Goal: Task Accomplishment & Management: Complete application form

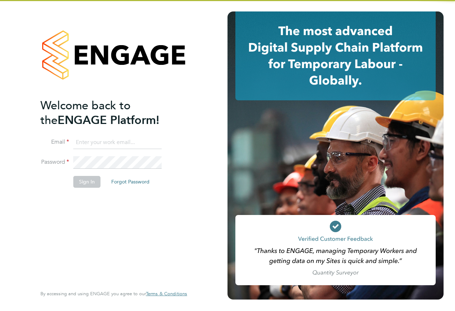
click at [97, 142] on input at bounding box center [117, 142] width 88 height 13
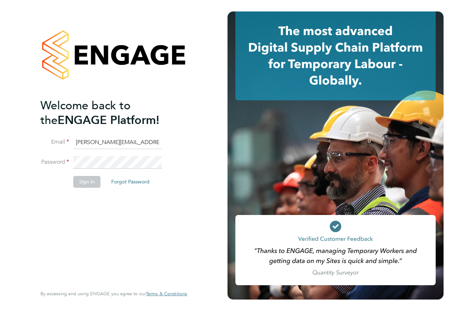
type input "[PERSON_NAME][EMAIL_ADDRESS][PERSON_NAME][PERSON_NAME][DOMAIN_NAME]"
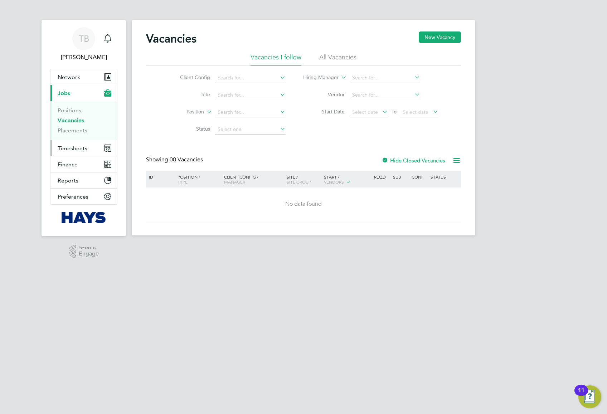
click at [83, 151] on span "Timesheets" at bounding box center [73, 148] width 30 height 7
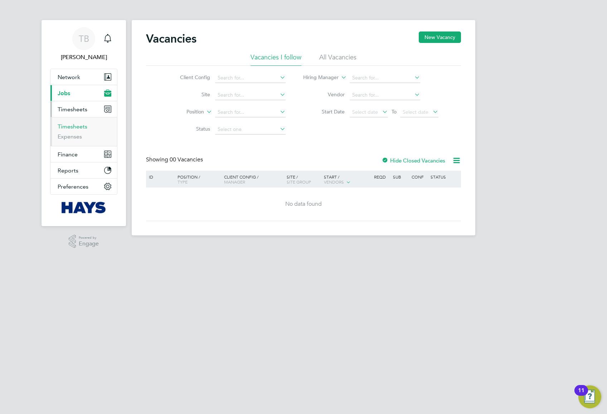
click at [79, 128] on link "Timesheets" at bounding box center [73, 126] width 30 height 7
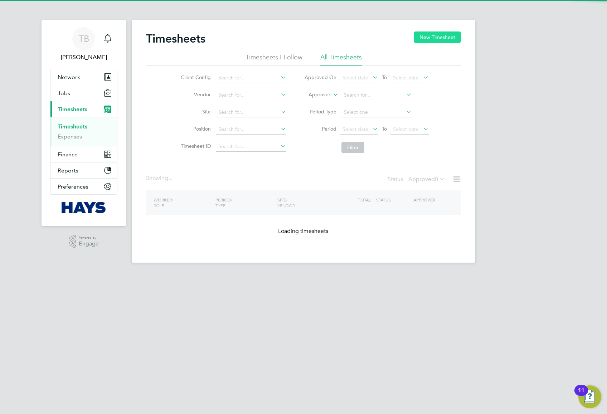
click at [418, 33] on button "New Timesheet" at bounding box center [437, 37] width 47 height 11
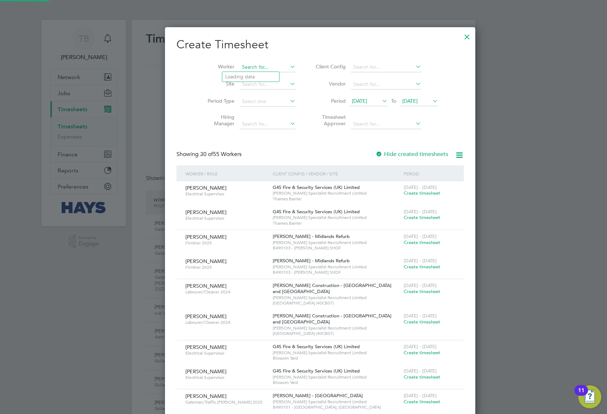
click at [242, 69] on input at bounding box center [268, 67] width 56 height 10
click at [253, 79] on li "Taffa rell Aleshe" at bounding box center [250, 77] width 57 height 10
type input "[PERSON_NAME]"
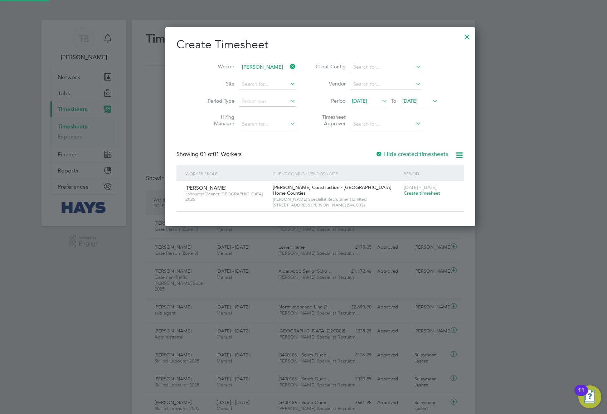
click at [376, 155] on div at bounding box center [379, 154] width 7 height 7
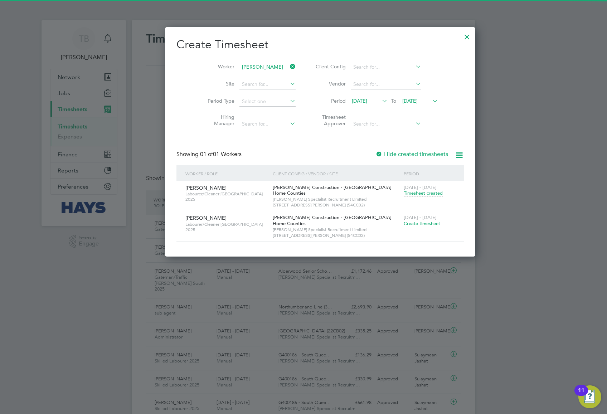
click at [404, 225] on span "Create timesheet" at bounding box center [422, 224] width 37 height 6
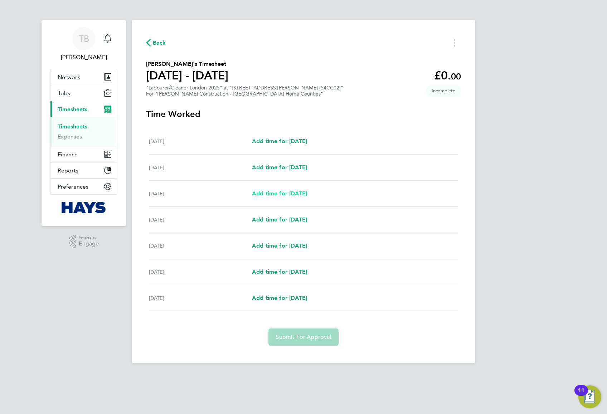
click at [304, 194] on span "Add time for [DATE]" at bounding box center [279, 193] width 55 height 7
select select "30"
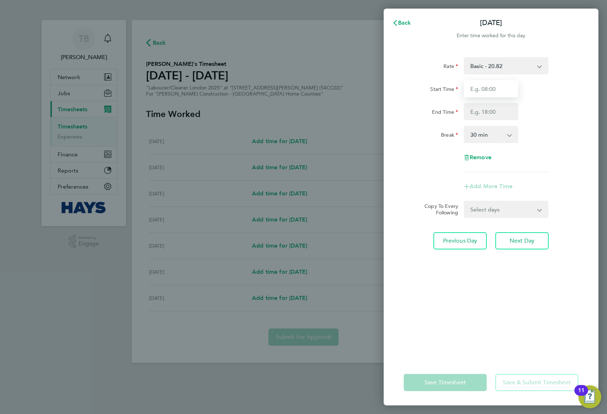
click at [509, 90] on input "Start Time" at bounding box center [491, 88] width 54 height 17
type input "07:30"
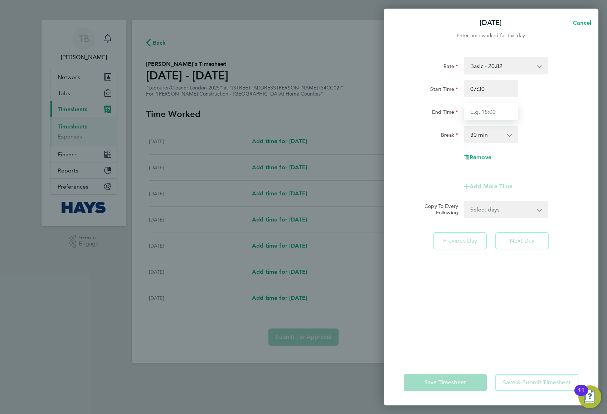
click at [494, 109] on input "End Time" at bounding box center [491, 111] width 54 height 17
type input "17:00"
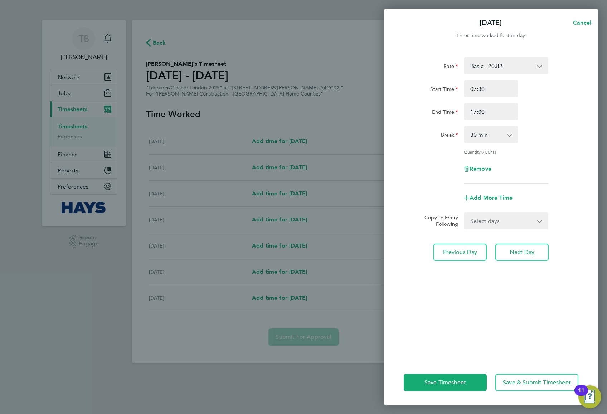
click at [576, 129] on div "Break 0 min 15 min 30 min 45 min 60 min 75 min 90 min" at bounding box center [491, 134] width 180 height 17
click at [519, 222] on select "Select days Day [DATE] [DATE] [DATE] [DATE]" at bounding box center [502, 221] width 75 height 16
select select "TUE"
click at [465, 213] on select "Select days Day [DATE] [DATE] [DATE] [DATE]" at bounding box center [502, 221] width 75 height 16
select select "[DATE]"
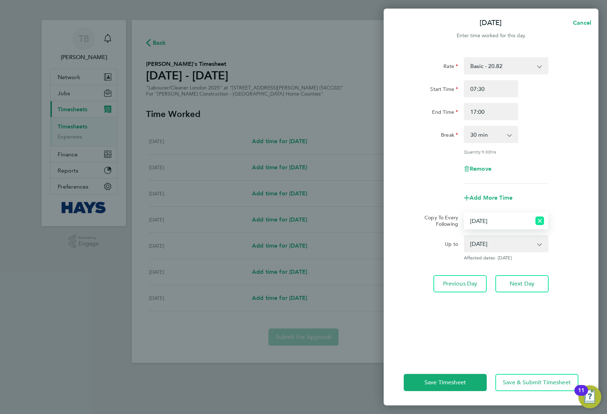
click at [537, 218] on icon "Reset selection" at bounding box center [540, 221] width 9 height 9
select select "0: null"
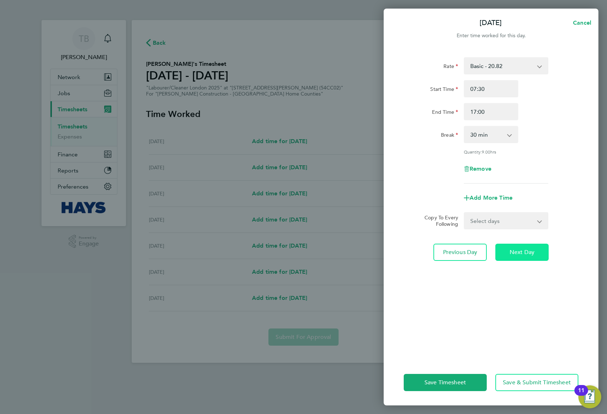
click at [524, 258] on button "Next Day" at bounding box center [521, 252] width 53 height 17
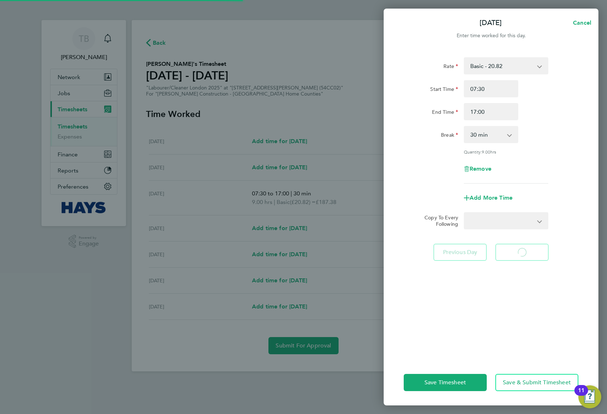
select select "30"
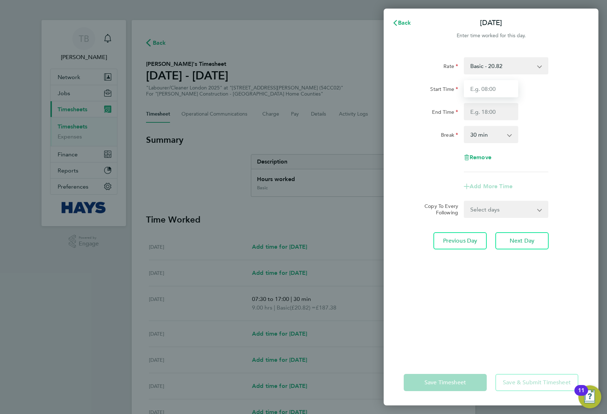
click at [487, 89] on input "Start Time" at bounding box center [491, 88] width 54 height 17
type input "07:30"
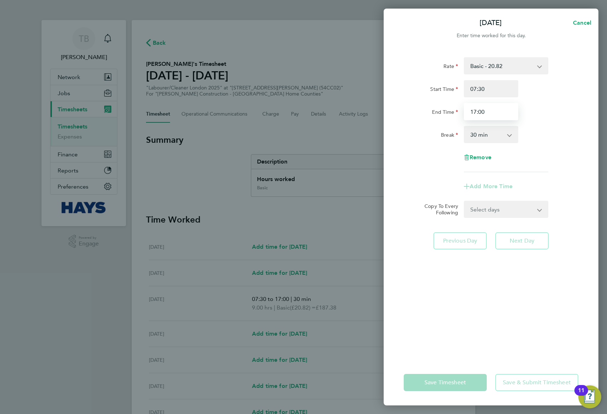
type input "17:00"
click at [529, 108] on div "End Time 17:00" at bounding box center [491, 111] width 180 height 17
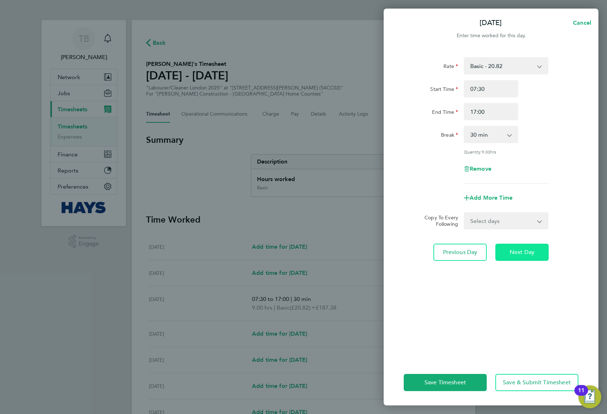
click at [519, 249] on span "Next Day" at bounding box center [522, 252] width 25 height 7
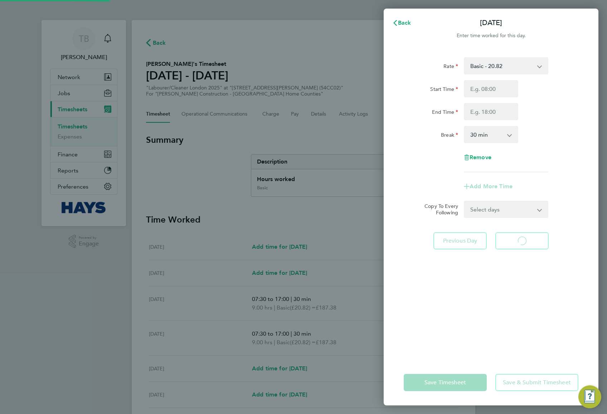
select select "30"
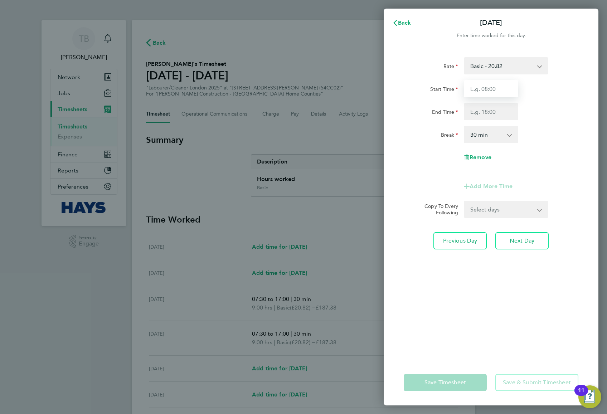
click at [490, 87] on input "Start Time" at bounding box center [491, 88] width 54 height 17
type input "07:30"
click at [482, 103] on input "End Time" at bounding box center [491, 111] width 54 height 17
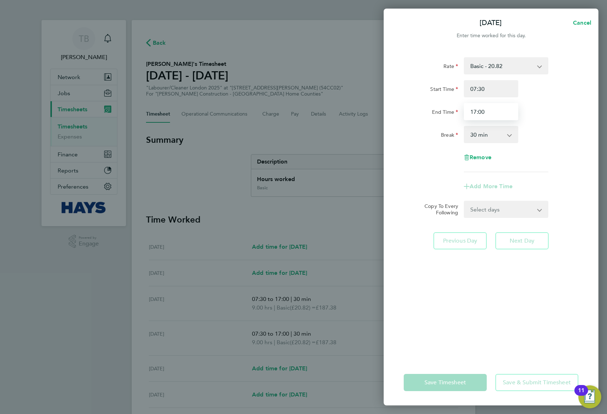
type input "17:00"
click at [571, 115] on div "End Time 17:00" at bounding box center [491, 111] width 180 height 17
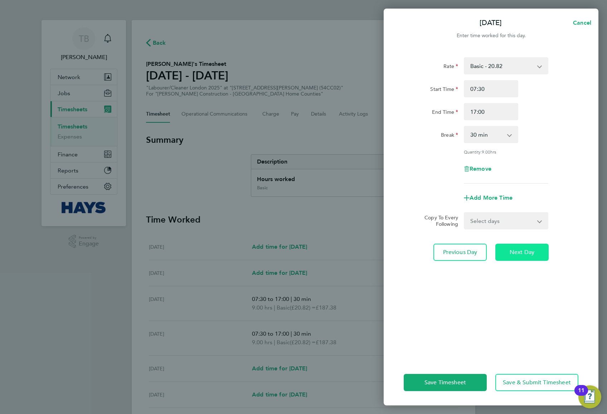
click at [520, 250] on span "Next Day" at bounding box center [522, 252] width 25 height 7
select select "30"
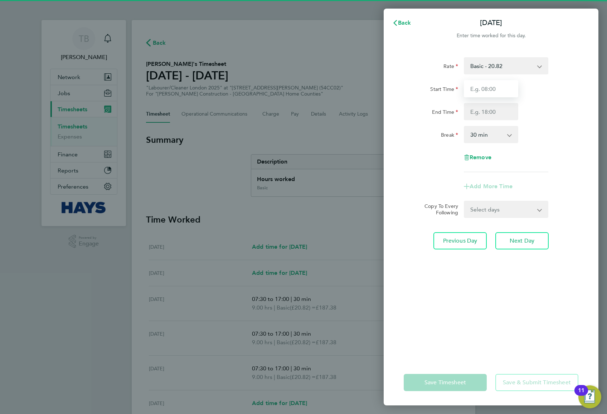
click at [493, 87] on input "Start Time" at bounding box center [491, 88] width 54 height 17
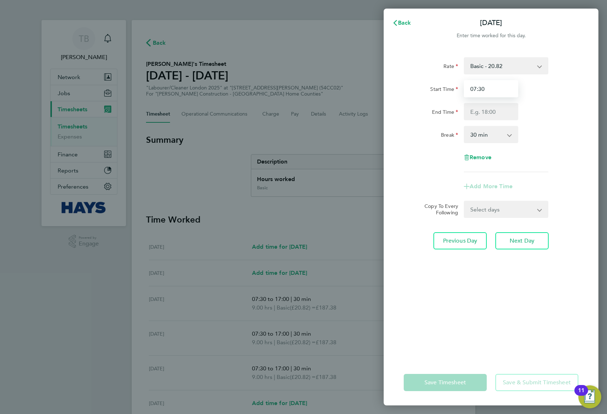
type input "07:30"
click at [560, 102] on div "Start Time 07:30 End Time" at bounding box center [491, 100] width 180 height 40
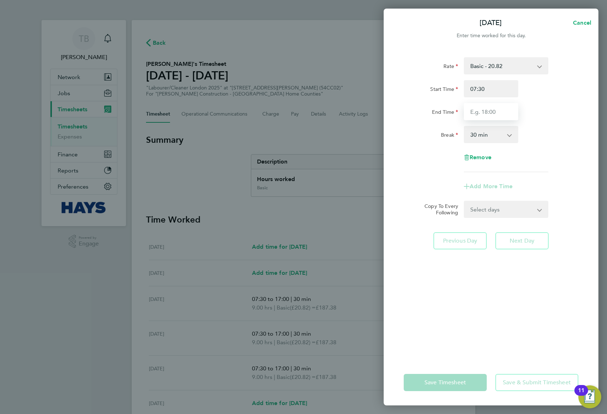
click at [486, 115] on input "End Time" at bounding box center [491, 111] width 54 height 17
type input "18:00"
click at [541, 109] on div "End Time 18:00" at bounding box center [491, 111] width 180 height 17
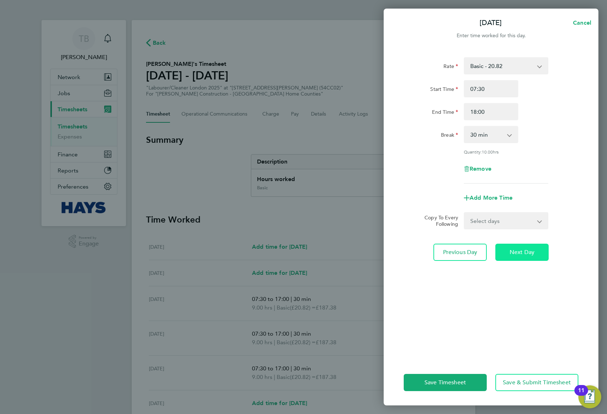
click at [535, 251] on span "Next Day" at bounding box center [522, 252] width 25 height 7
select select "30"
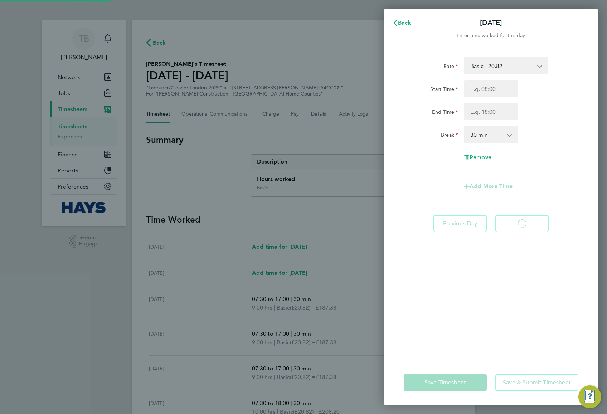
select select "30"
click at [464, 218] on button "Previous Day" at bounding box center [460, 223] width 53 height 17
select select "30"
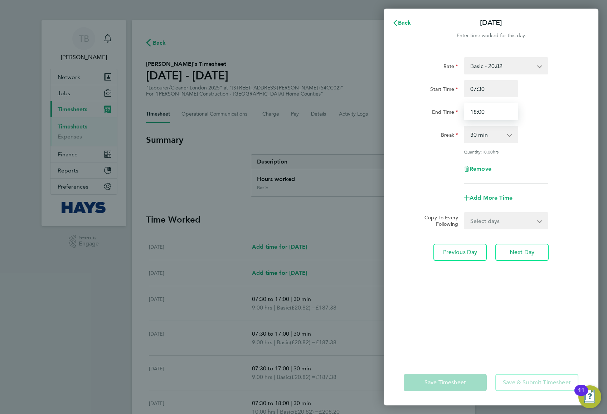
click at [494, 111] on input "18:00" at bounding box center [491, 111] width 54 height 17
type input "17:00"
click at [543, 111] on div "End Time 17:00" at bounding box center [491, 111] width 180 height 17
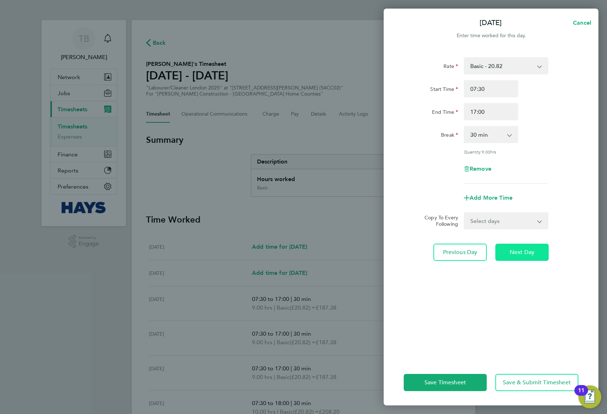
click at [531, 259] on button "Next Day" at bounding box center [521, 252] width 53 height 17
select select "30"
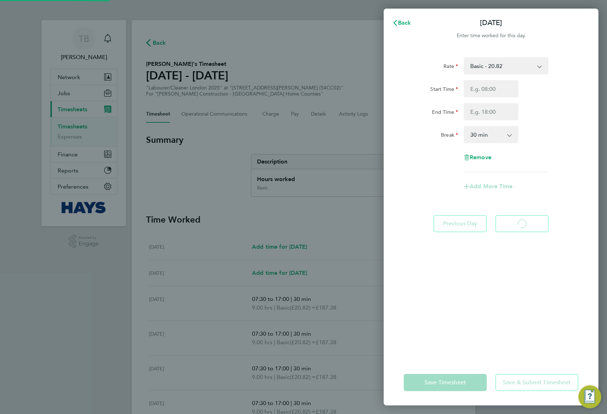
select select "30"
click at [490, 92] on input "Start Time" at bounding box center [491, 88] width 54 height 17
type input "07:30"
click at [490, 112] on input "End Time" at bounding box center [491, 111] width 54 height 17
type input "17:00"
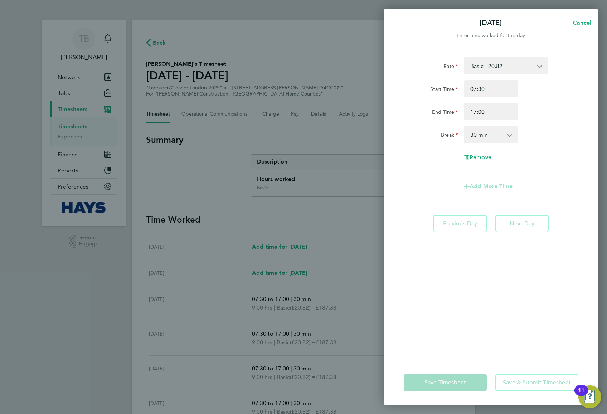
click at [541, 130] on div "Break 0 min 15 min 30 min 45 min 60 min 75 min 90 min" at bounding box center [491, 134] width 180 height 17
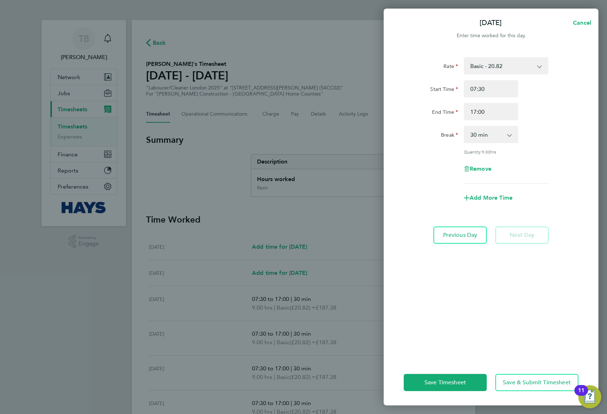
click at [511, 233] on app-form-button "Next Day" at bounding box center [520, 235] width 58 height 17
click at [545, 381] on span "Save & Submit Timesheet" at bounding box center [537, 382] width 68 height 7
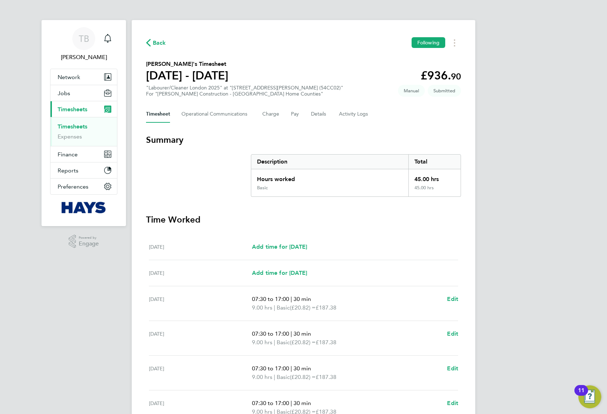
scroll to position [109, 0]
